Goal: Find specific page/section: Find specific page/section

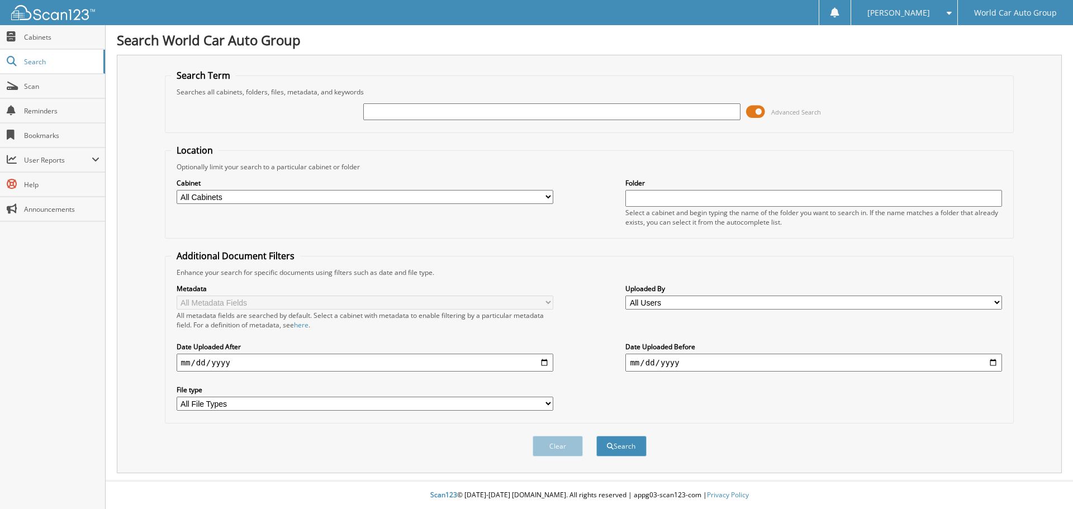
click at [440, 107] on input "text" at bounding box center [551, 111] width 377 height 17
type input "029864"
click at [596, 436] on button "Search" at bounding box center [621, 446] width 50 height 21
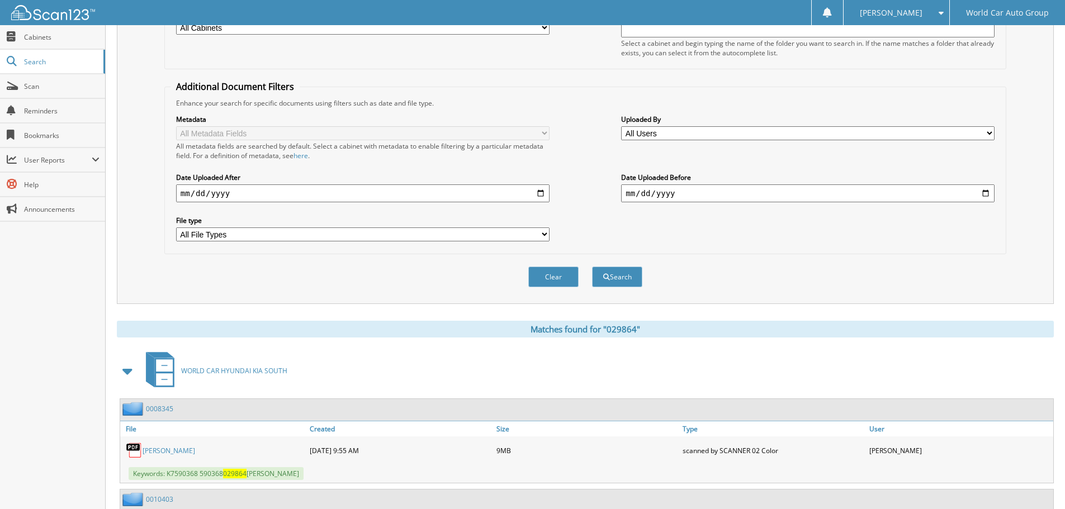
scroll to position [297, 0]
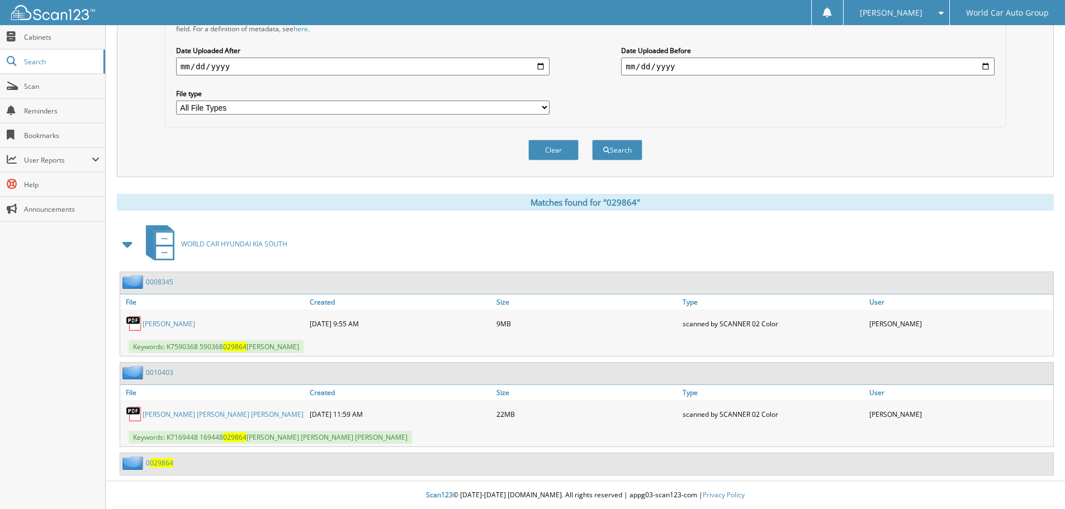
click at [214, 414] on link "DANIEL MALACHI GUZMAN_ KENDRA SKYE JAMES" at bounding box center [222, 414] width 161 height 9
